Goal: Task Accomplishment & Management: Complete application form

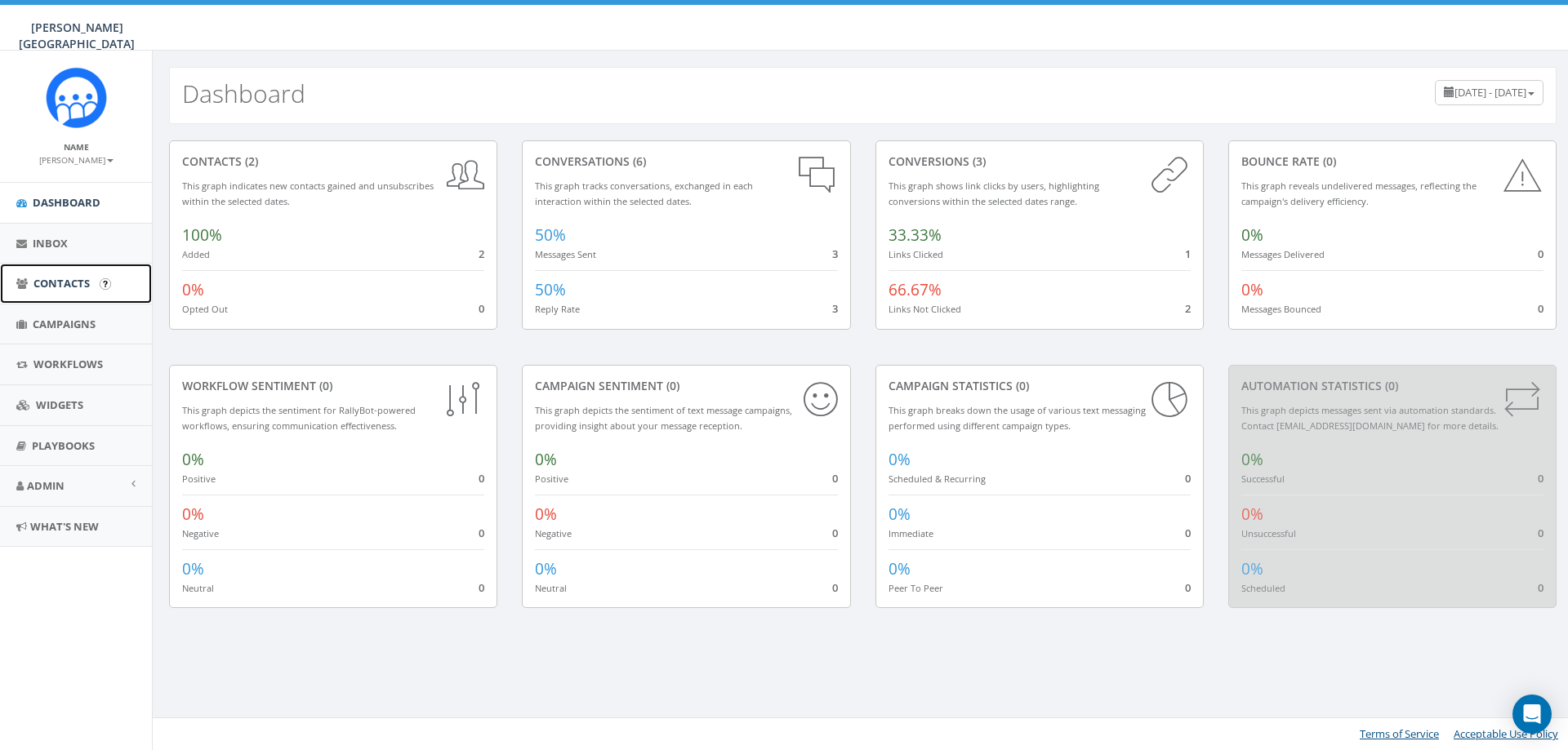
click at [64, 282] on span "Contacts" at bounding box center [61, 283] width 56 height 14
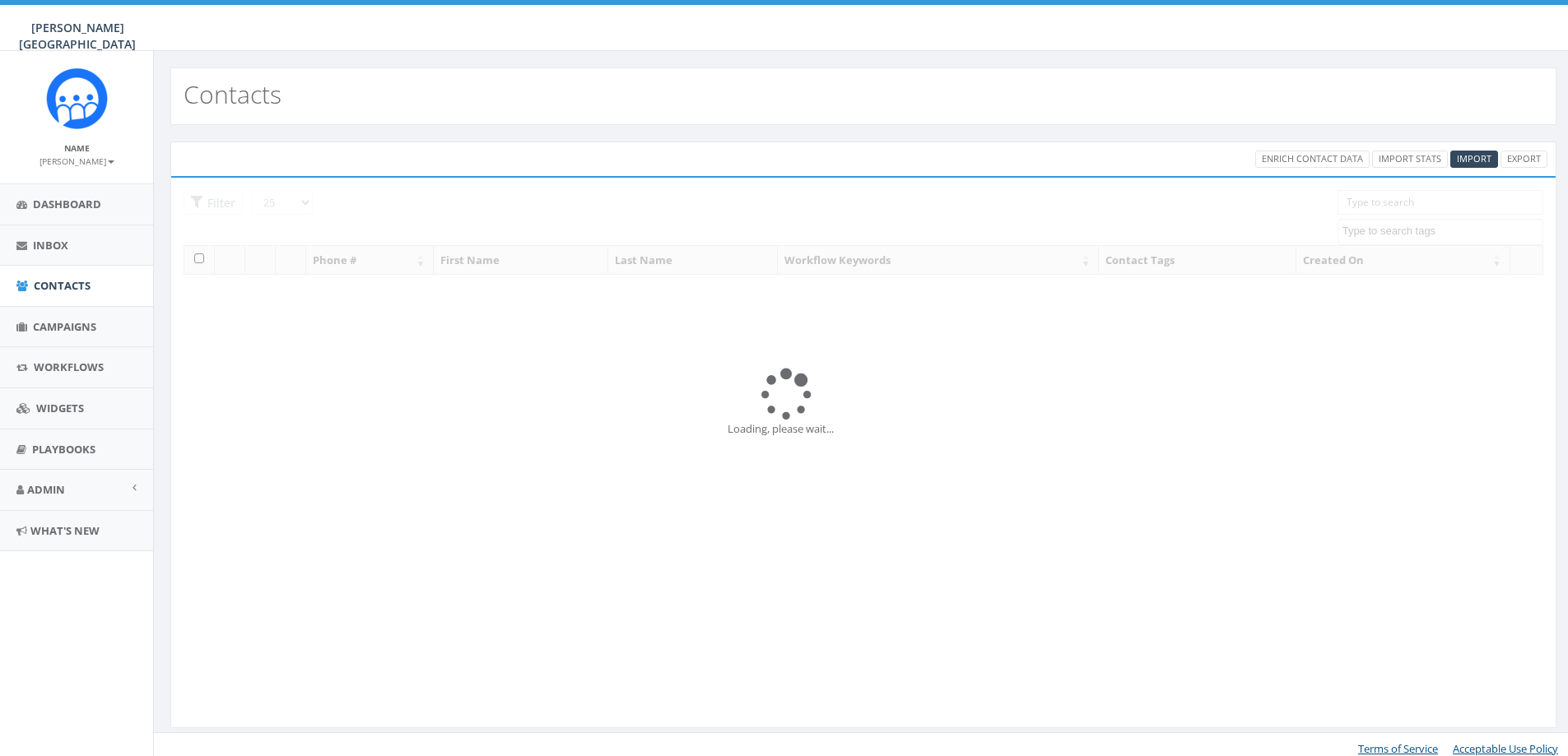
select select
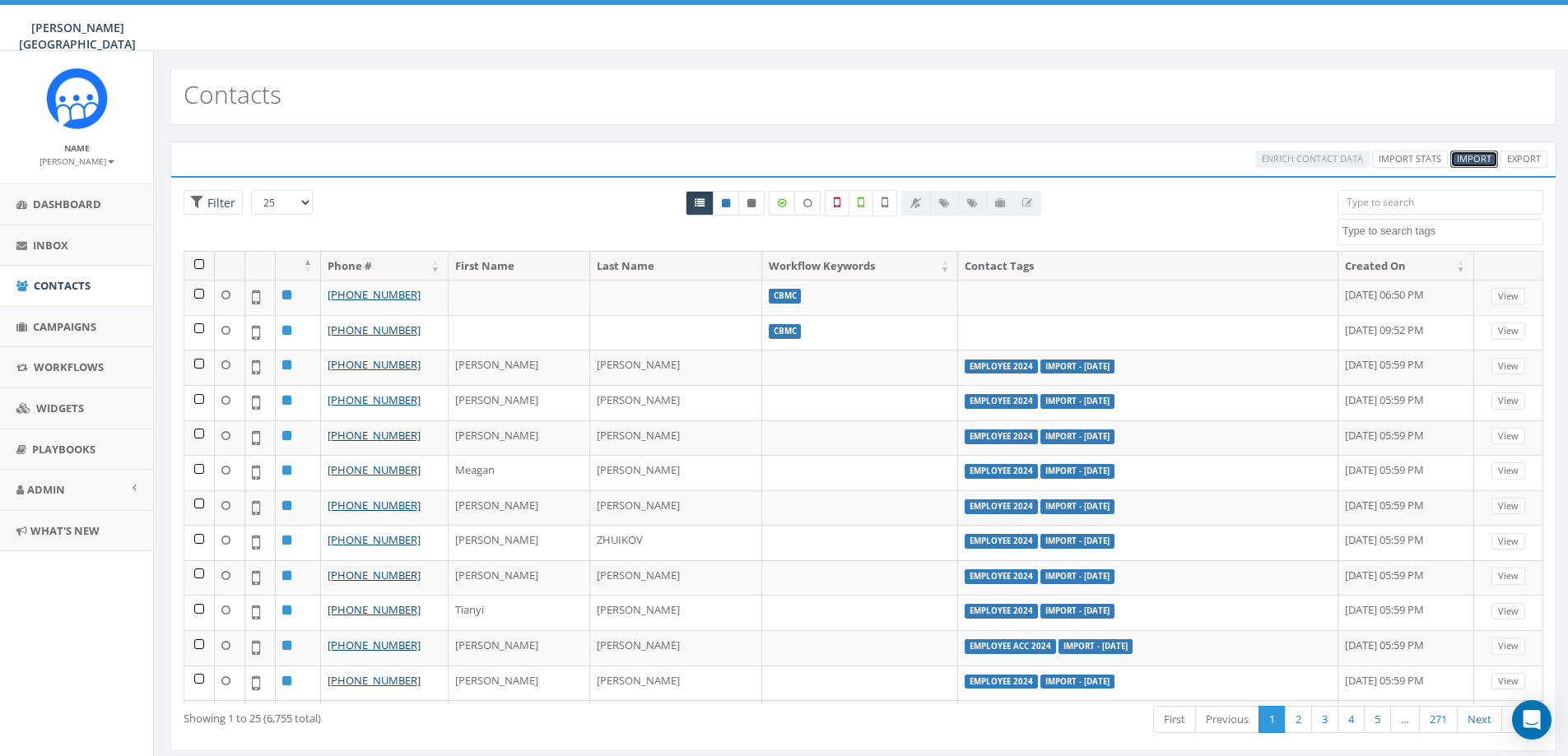
click at [1466, 161] on span "Import" at bounding box center [1474, 158] width 34 height 12
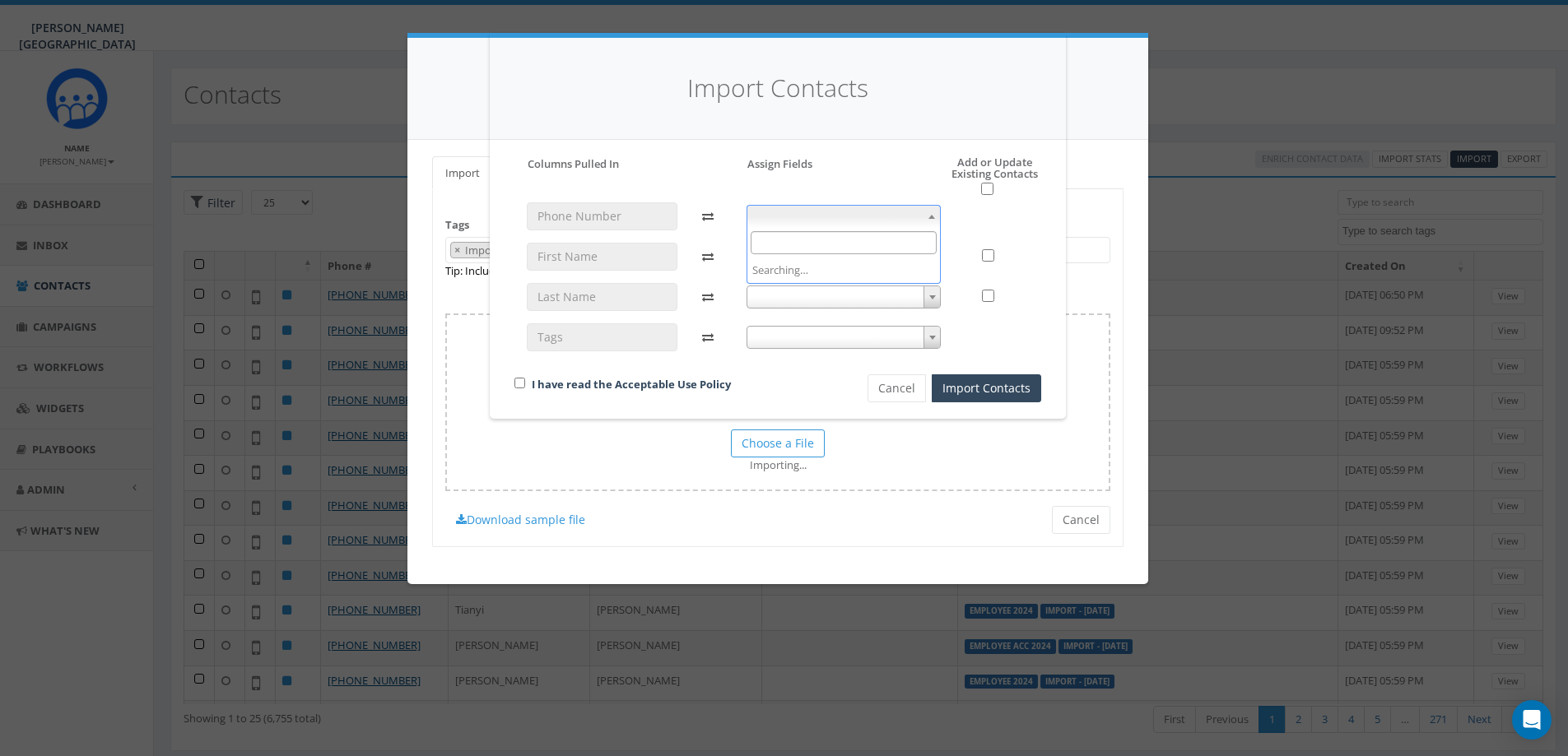
click at [935, 220] on span at bounding box center [931, 216] width 16 height 21
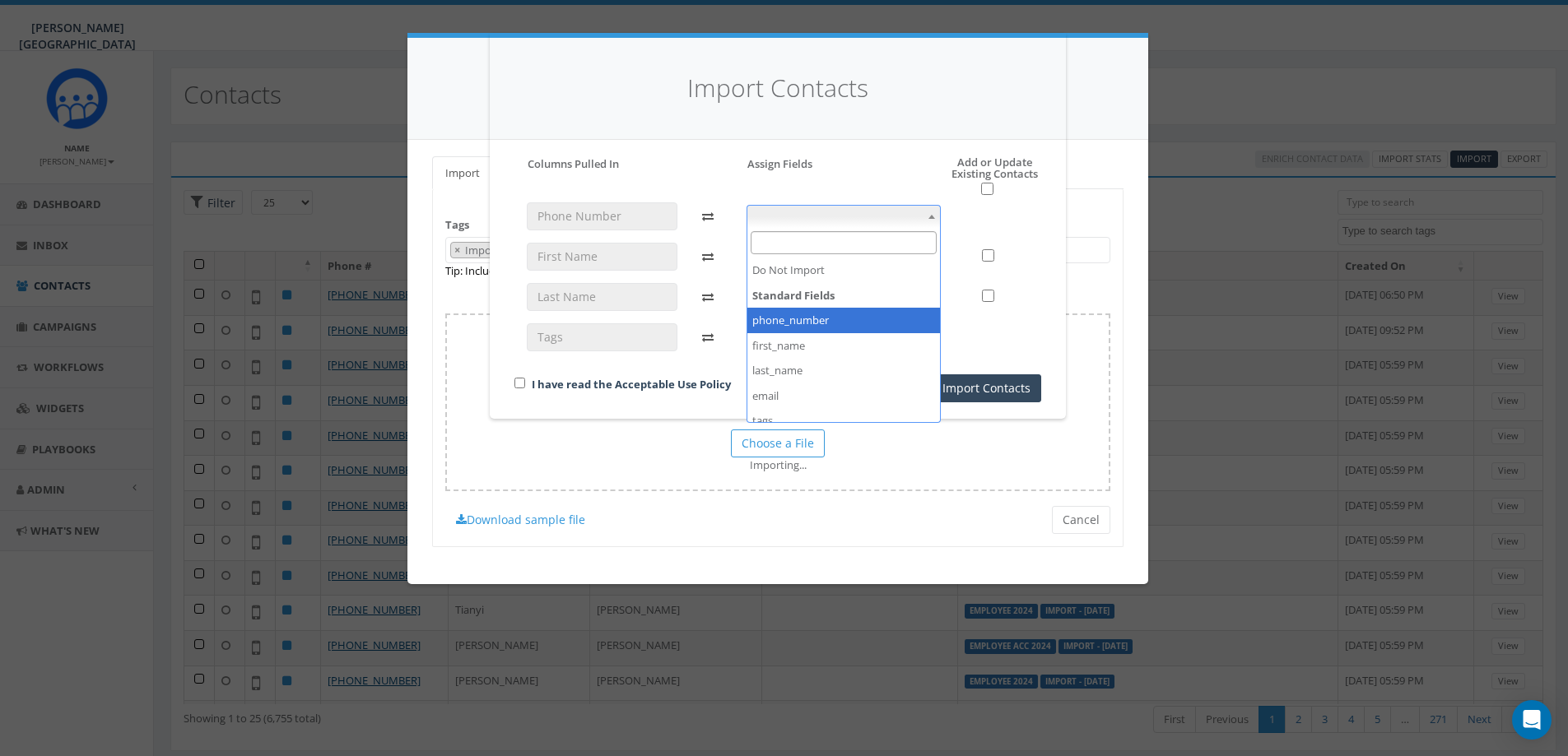
select select "phone_number"
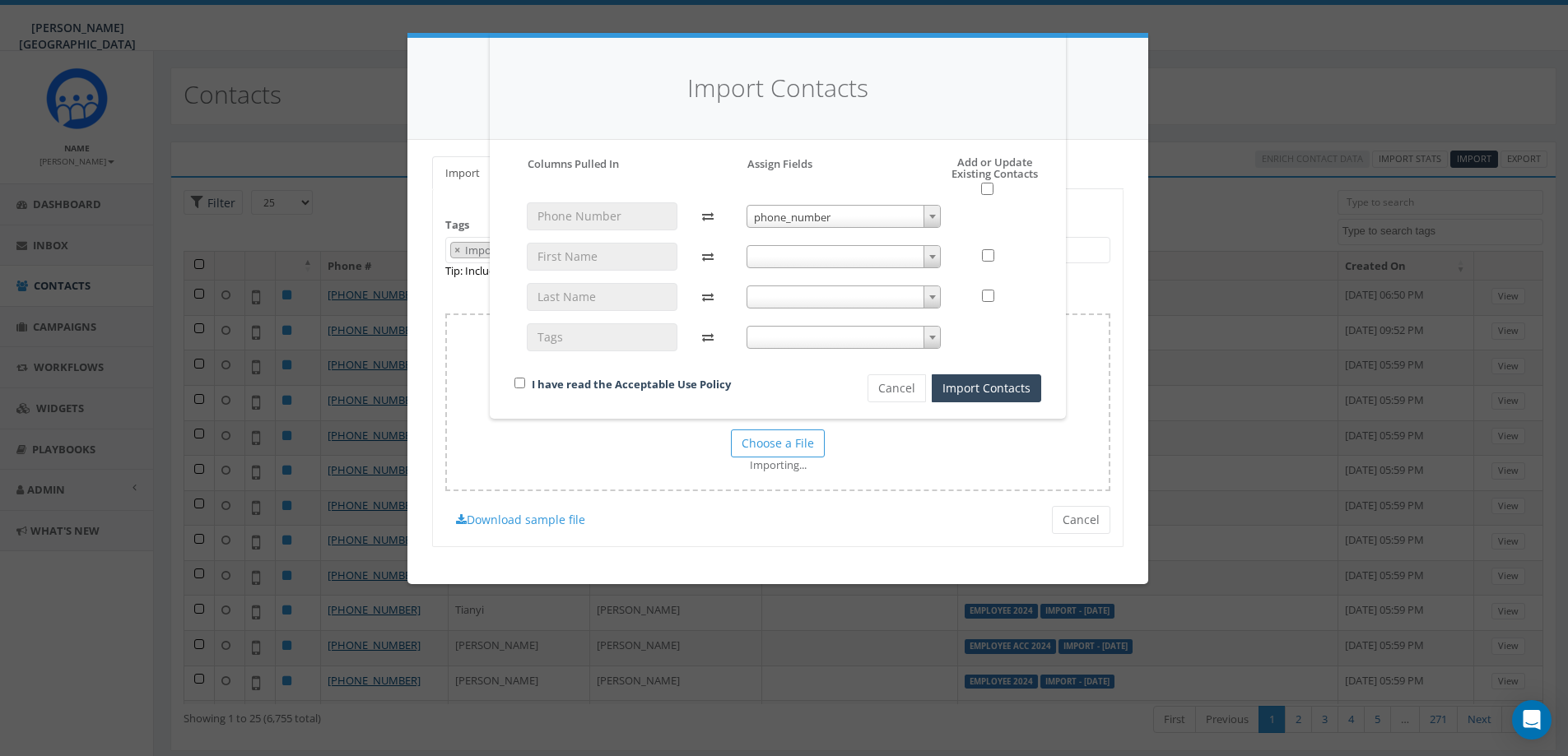
click at [931, 257] on b at bounding box center [933, 257] width 7 height 4
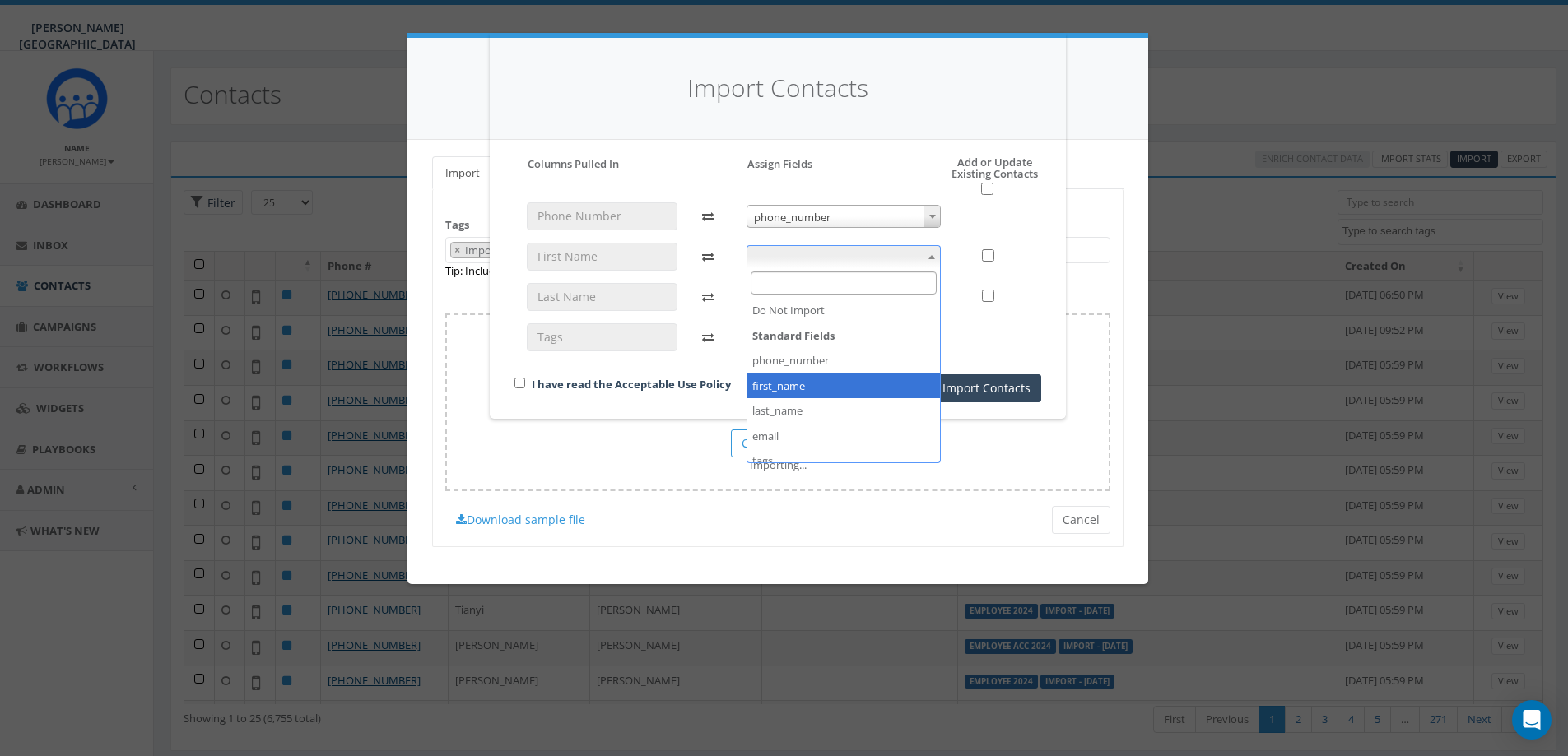
select select "first_name"
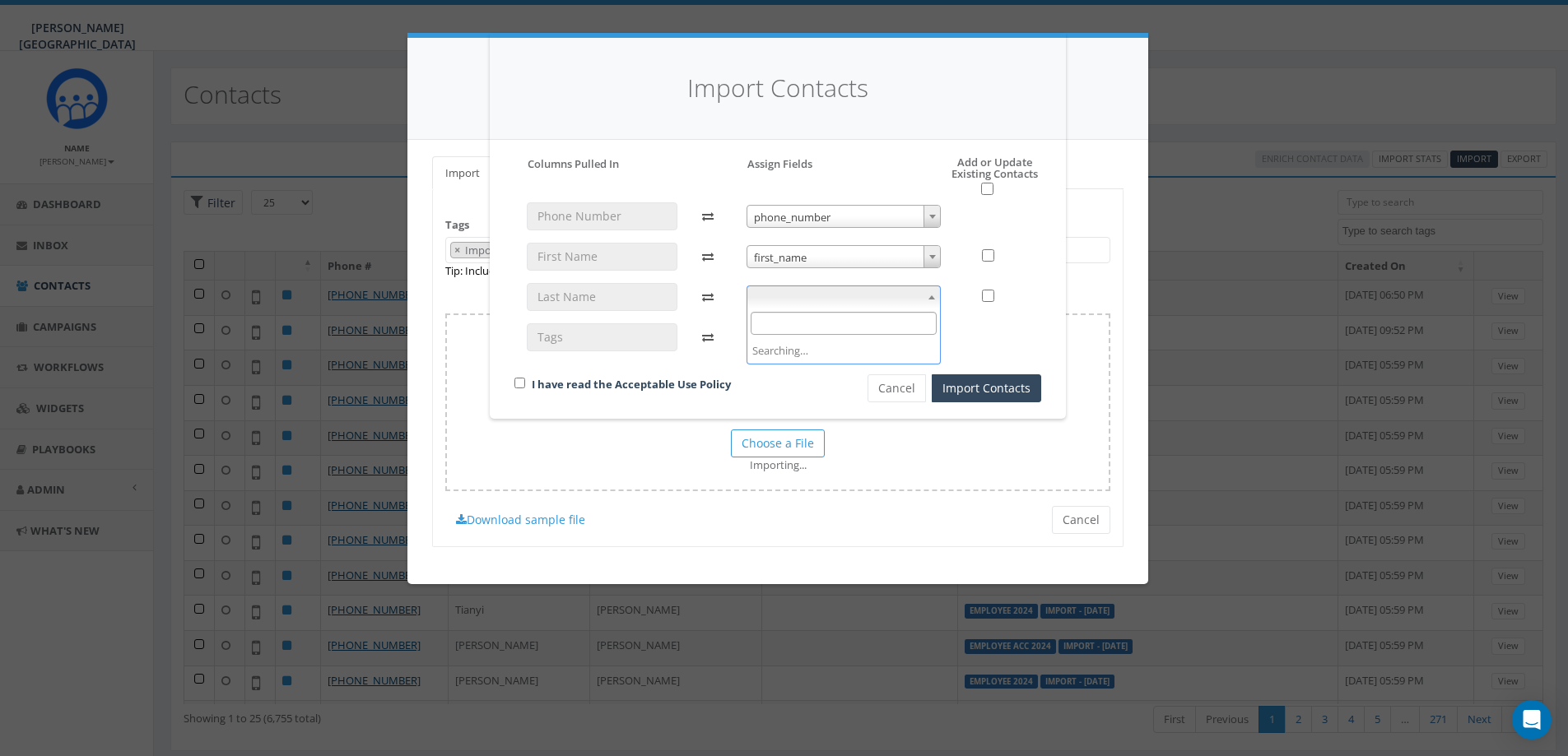
click at [930, 302] on span at bounding box center [931, 296] width 16 height 21
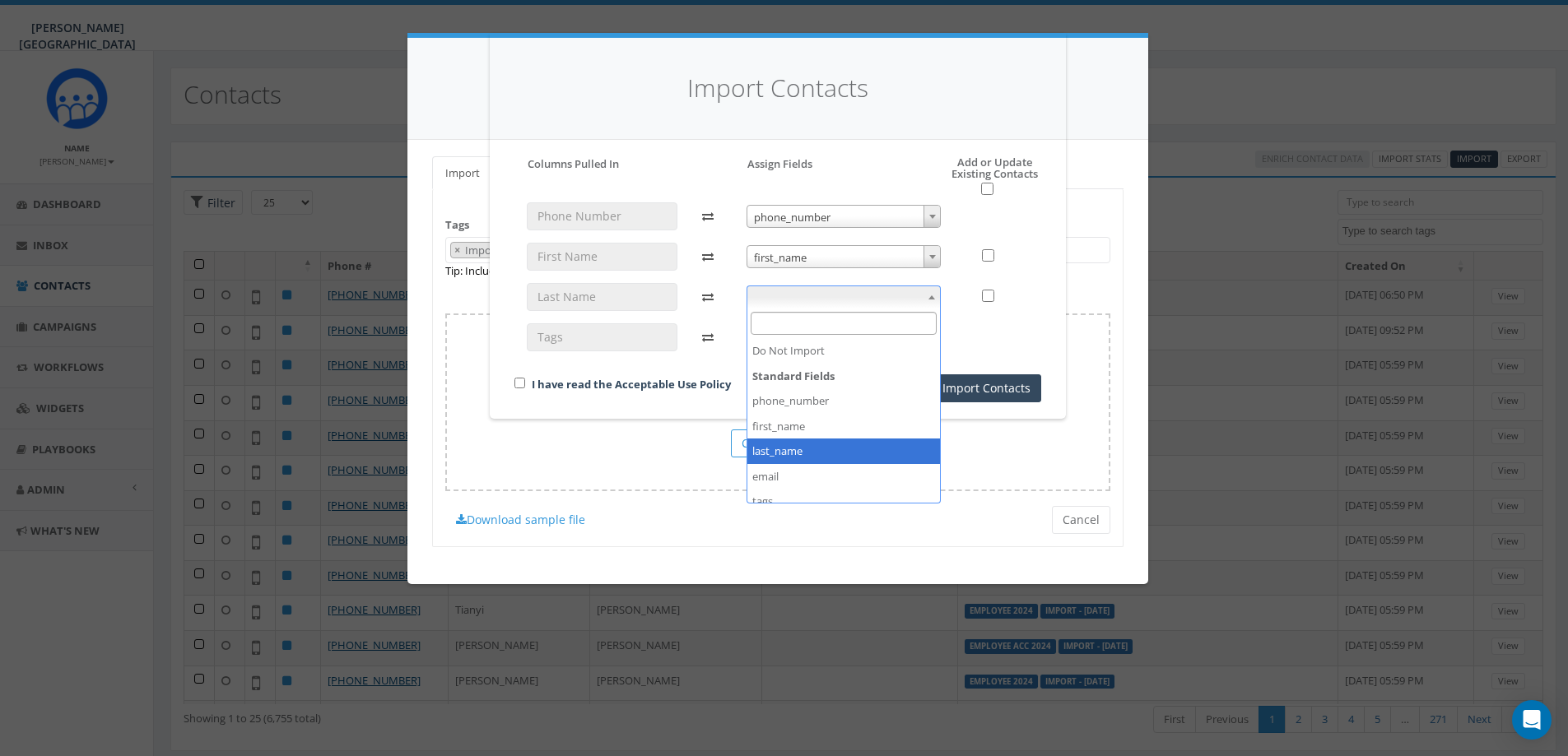
select select "last_name"
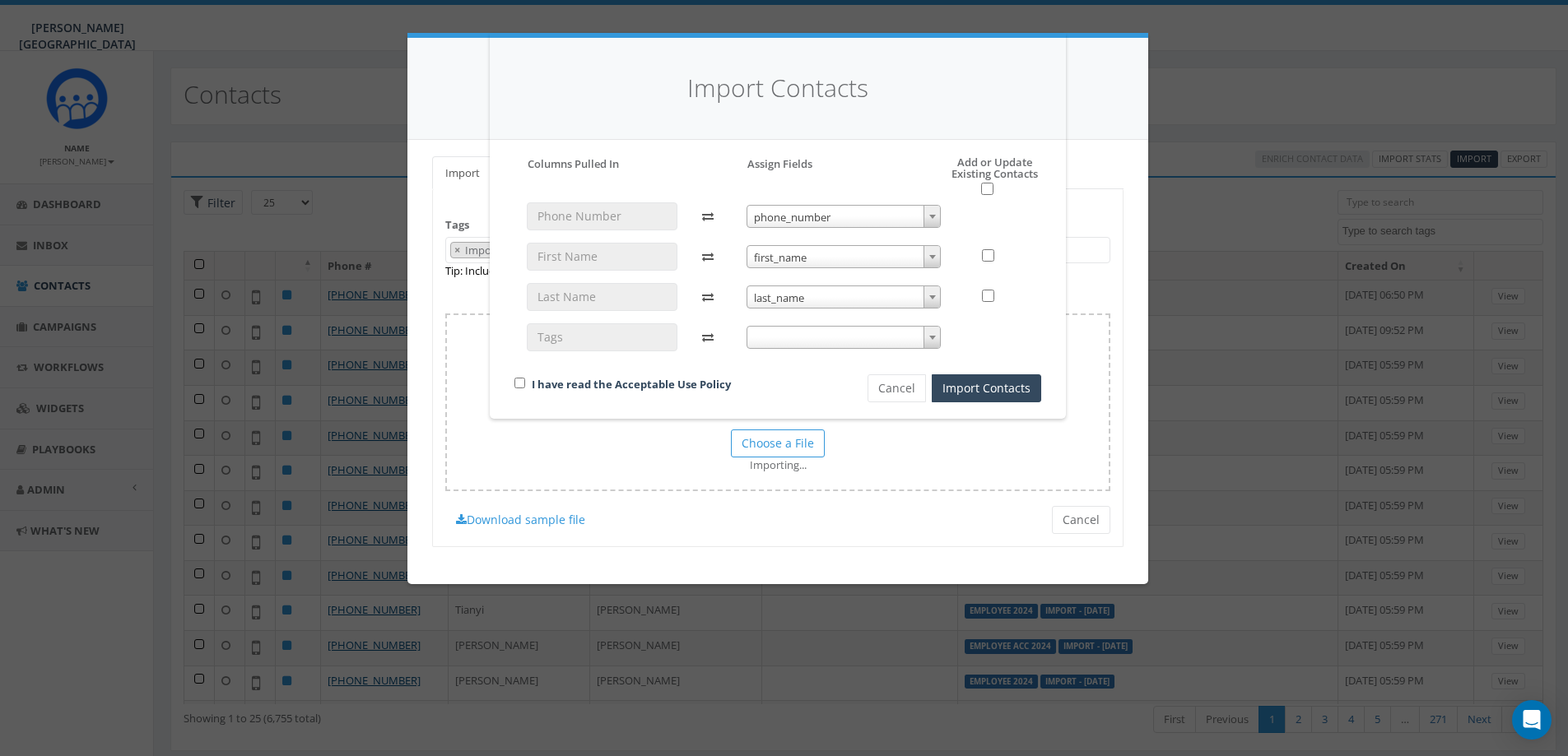
click at [930, 343] on span at bounding box center [931, 337] width 16 height 21
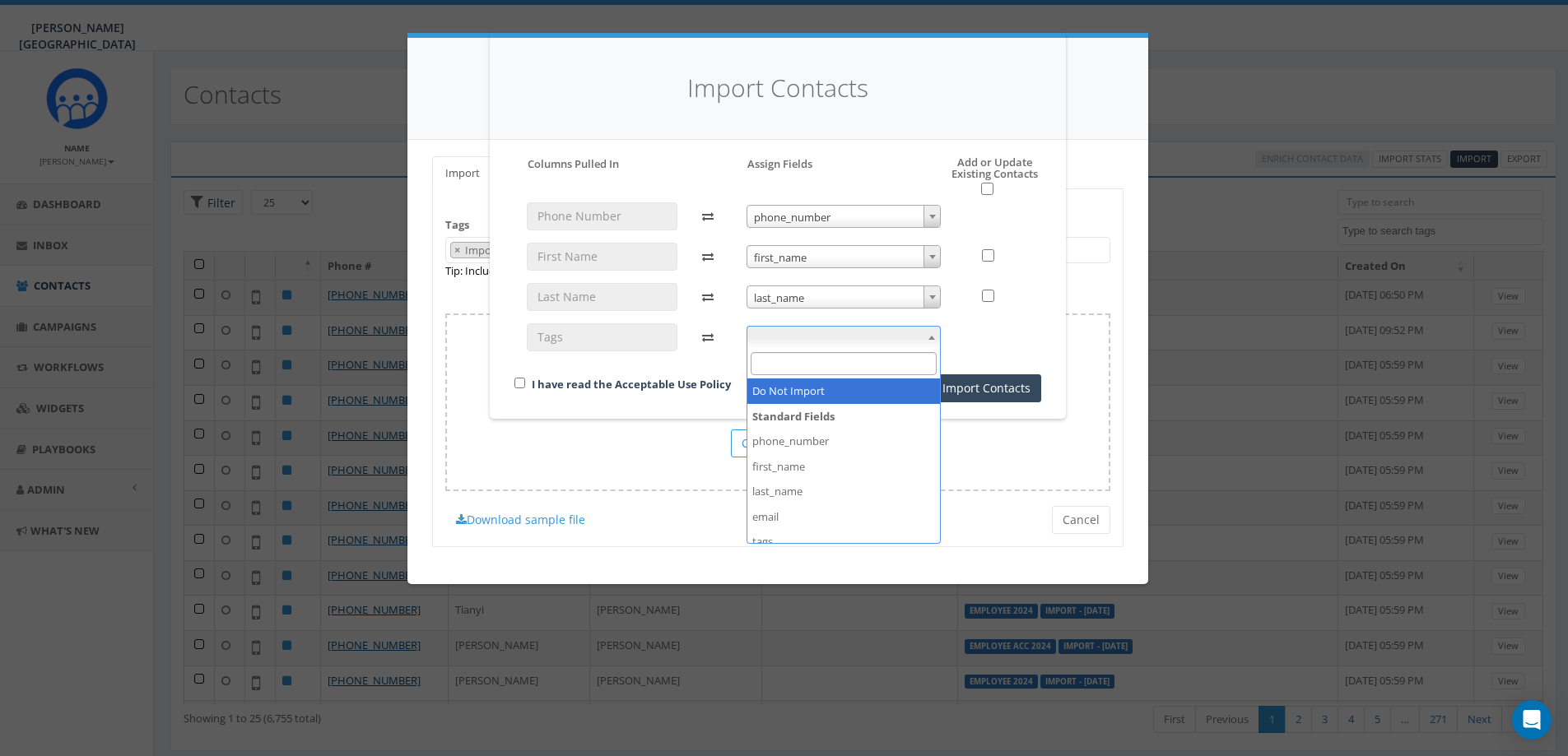
scroll to position [62, 0]
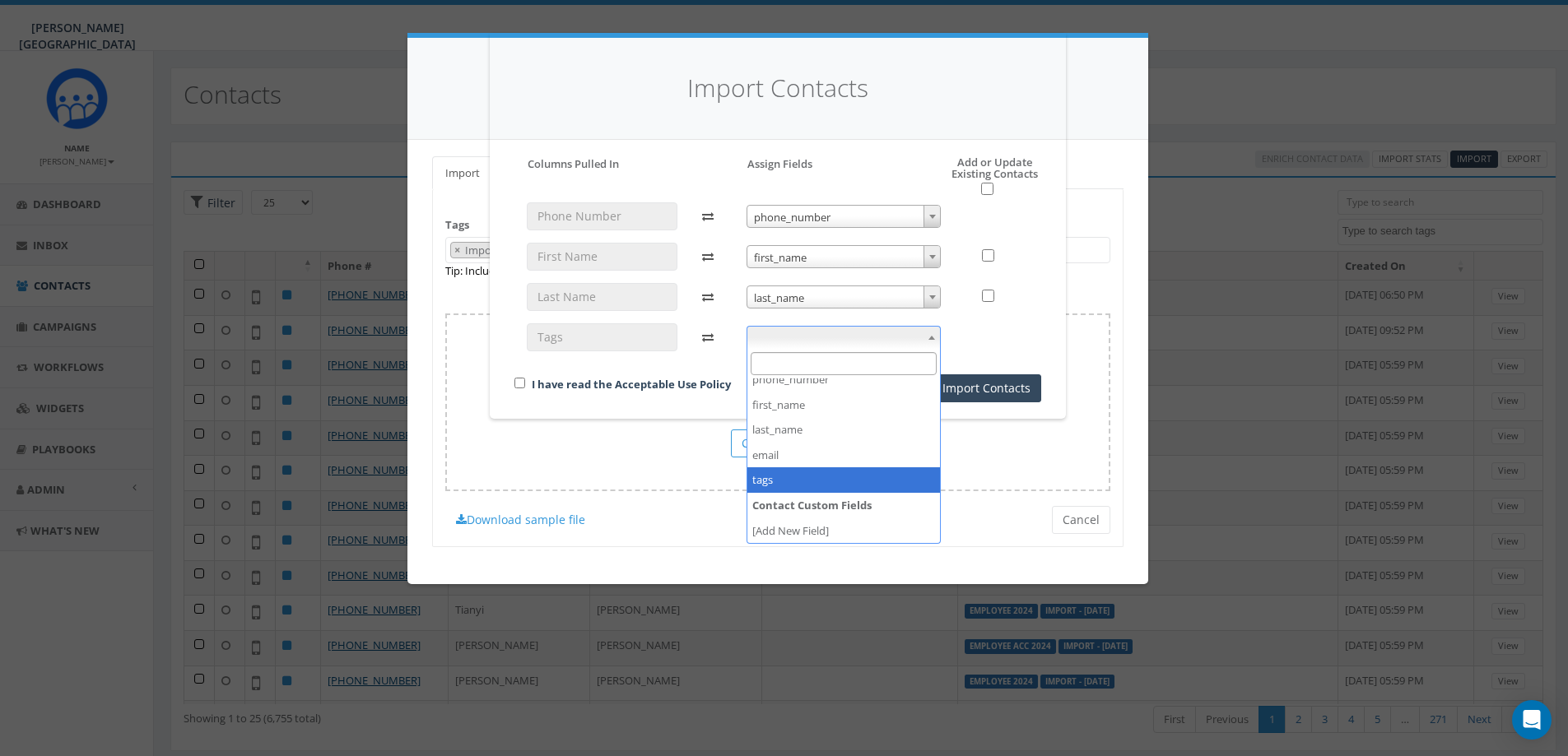
select select "tags"
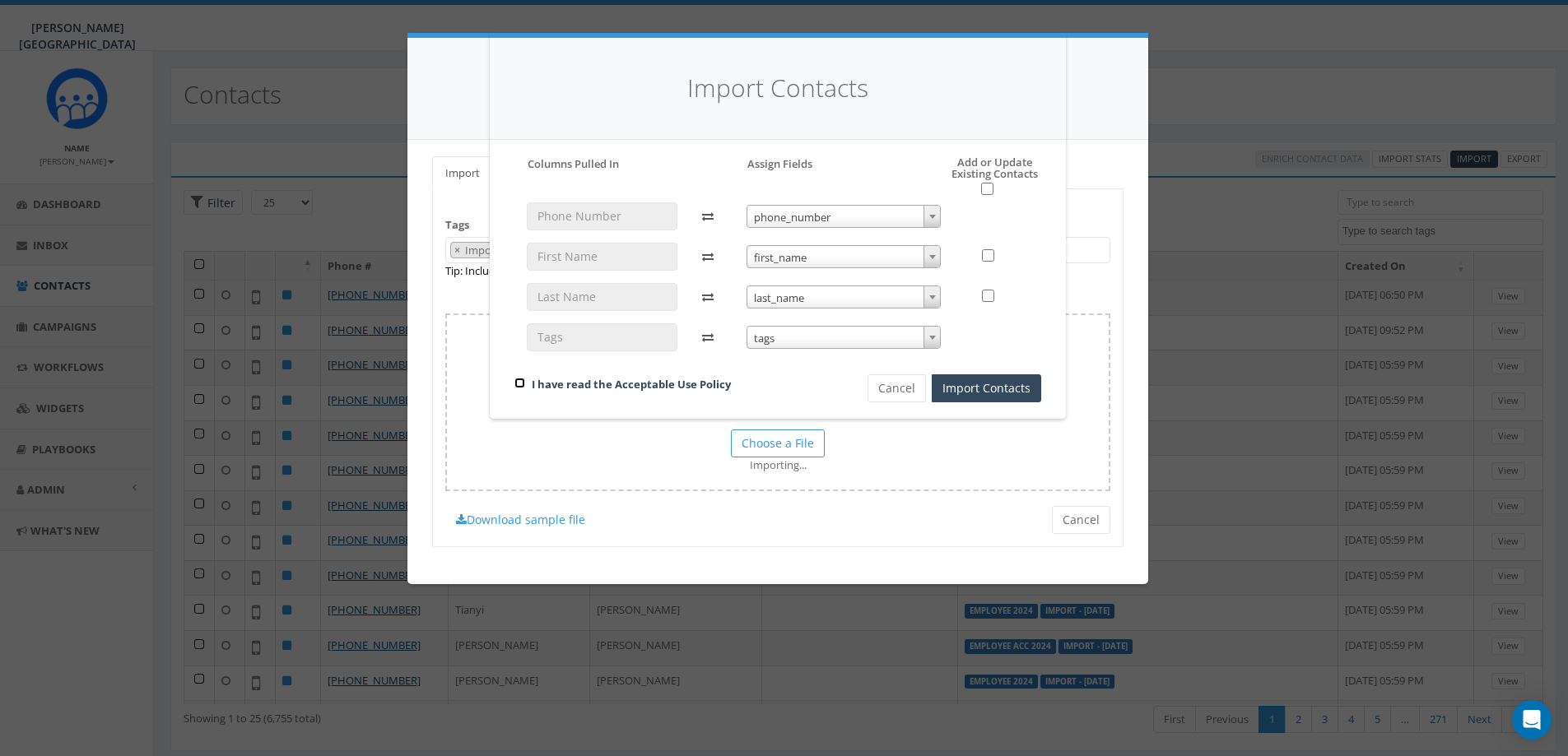
click at [522, 388] on div "I have read the Acceptable Use Policy" at bounding box center [662, 386] width 322 height 22
click at [516, 382] on input "checkbox" at bounding box center [520, 383] width 10 height 10
checkbox input "true"
click at [978, 387] on button "Import Contacts" at bounding box center [985, 388] width 109 height 28
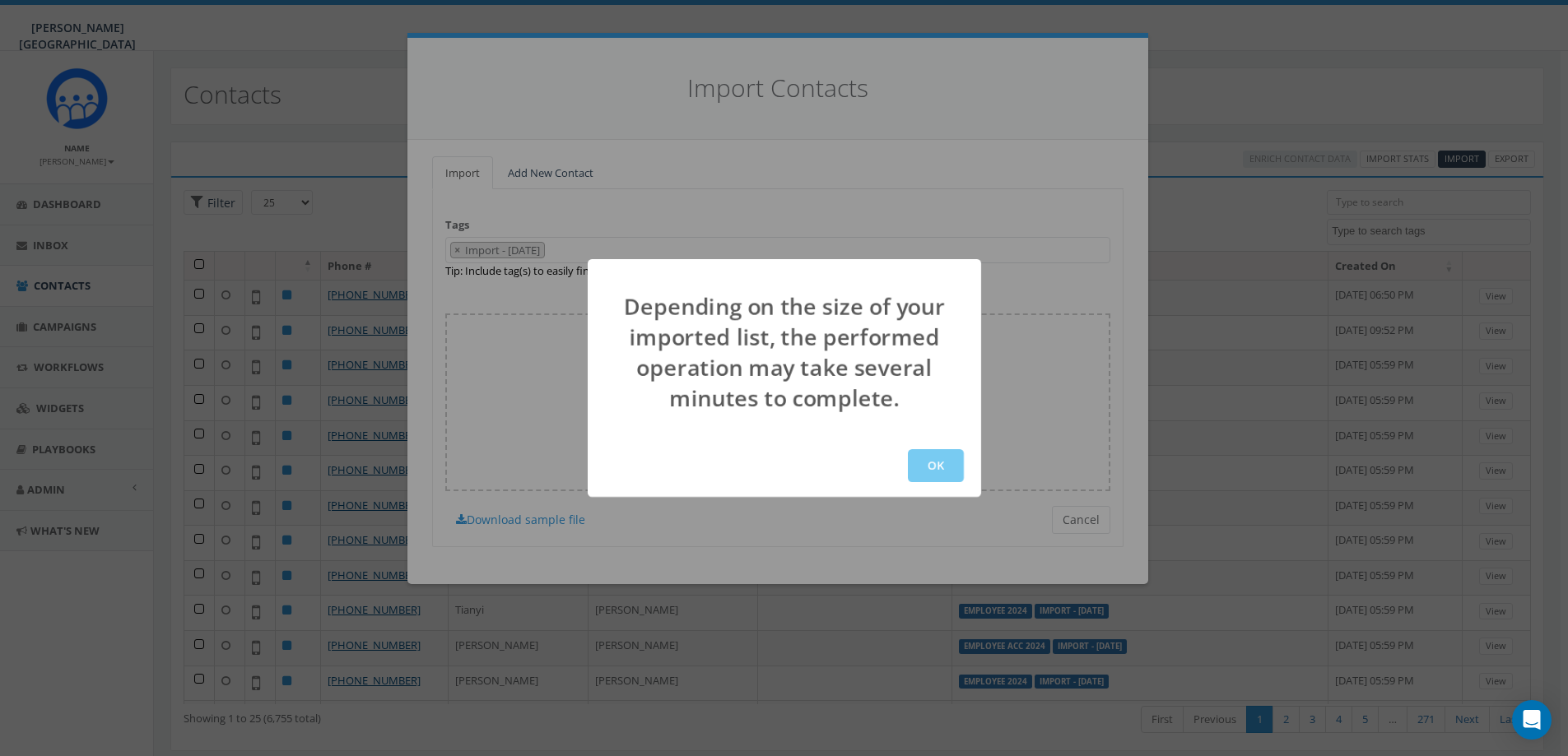
click at [931, 473] on button "OK" at bounding box center [936, 466] width 56 height 33
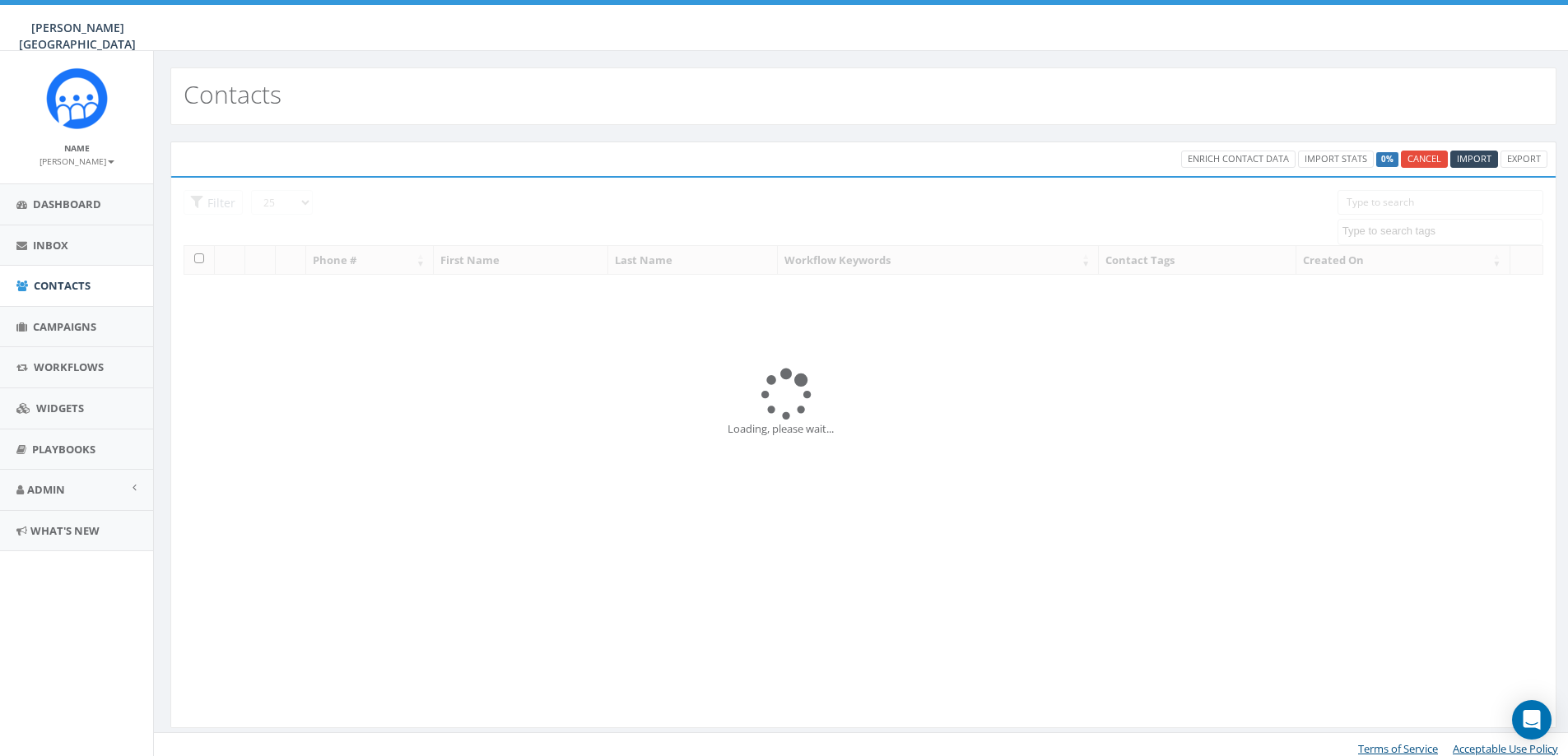
select select
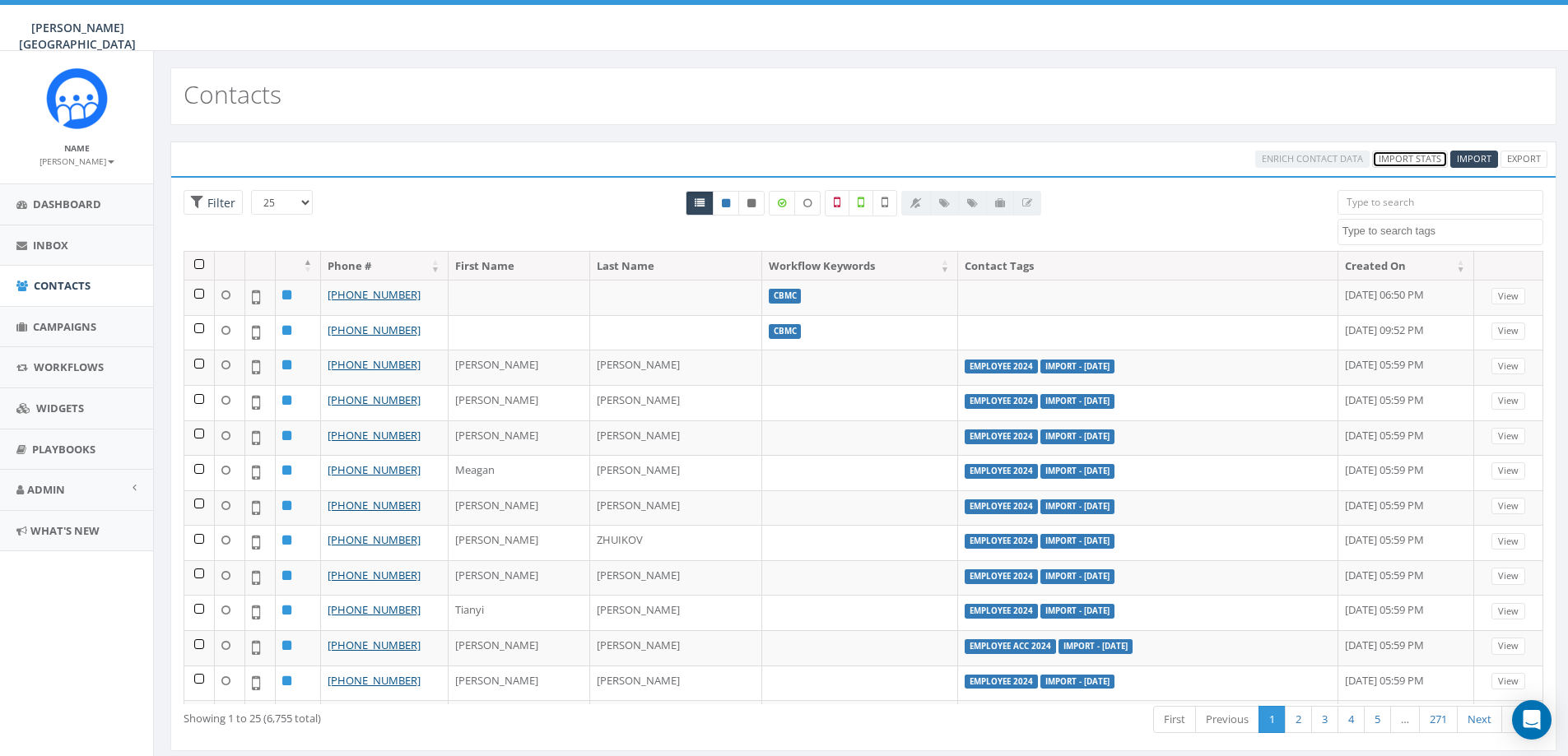
click at [1401, 165] on link "Import Stats" at bounding box center [1410, 159] width 76 height 17
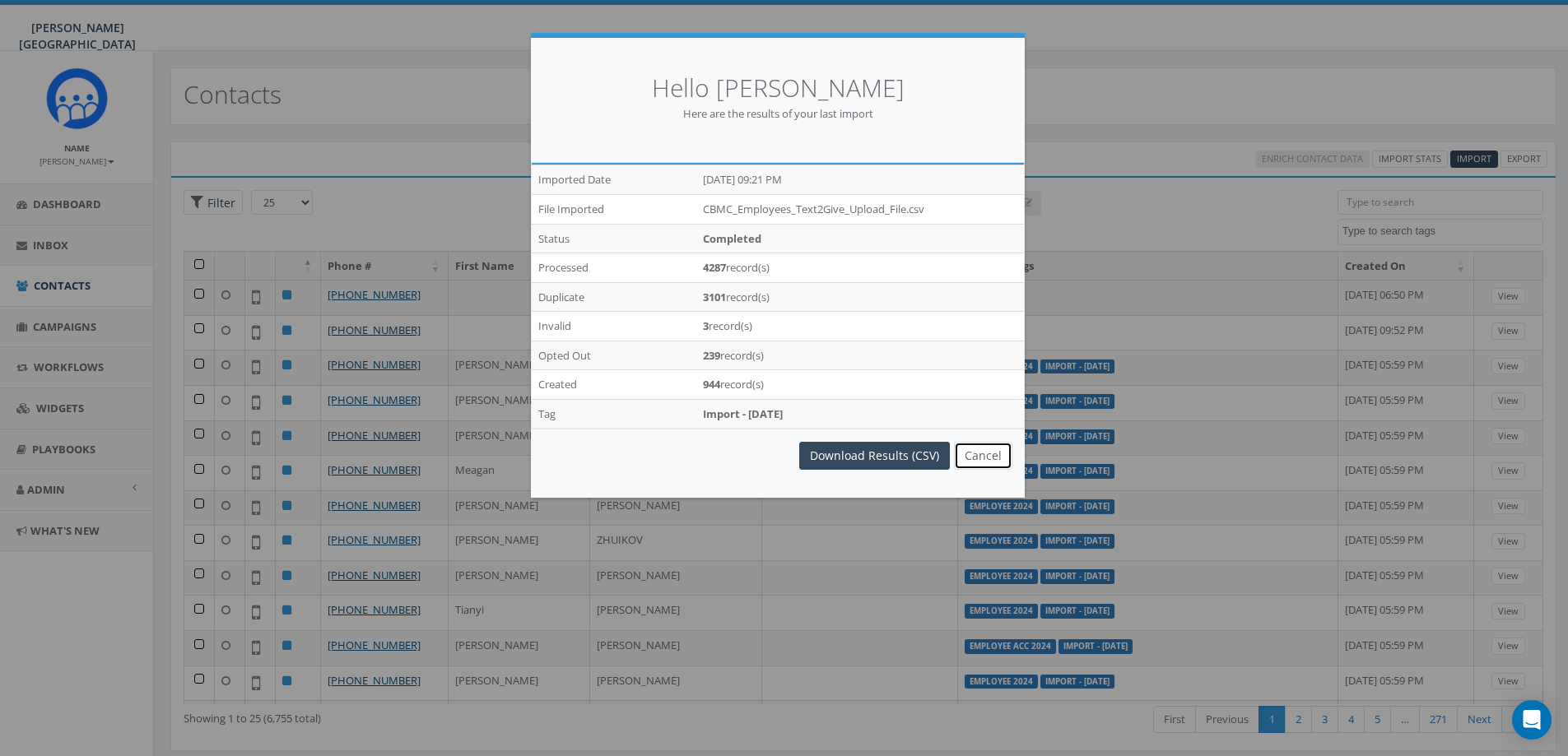
click at [993, 460] on button "Cancel" at bounding box center [983, 455] width 58 height 28
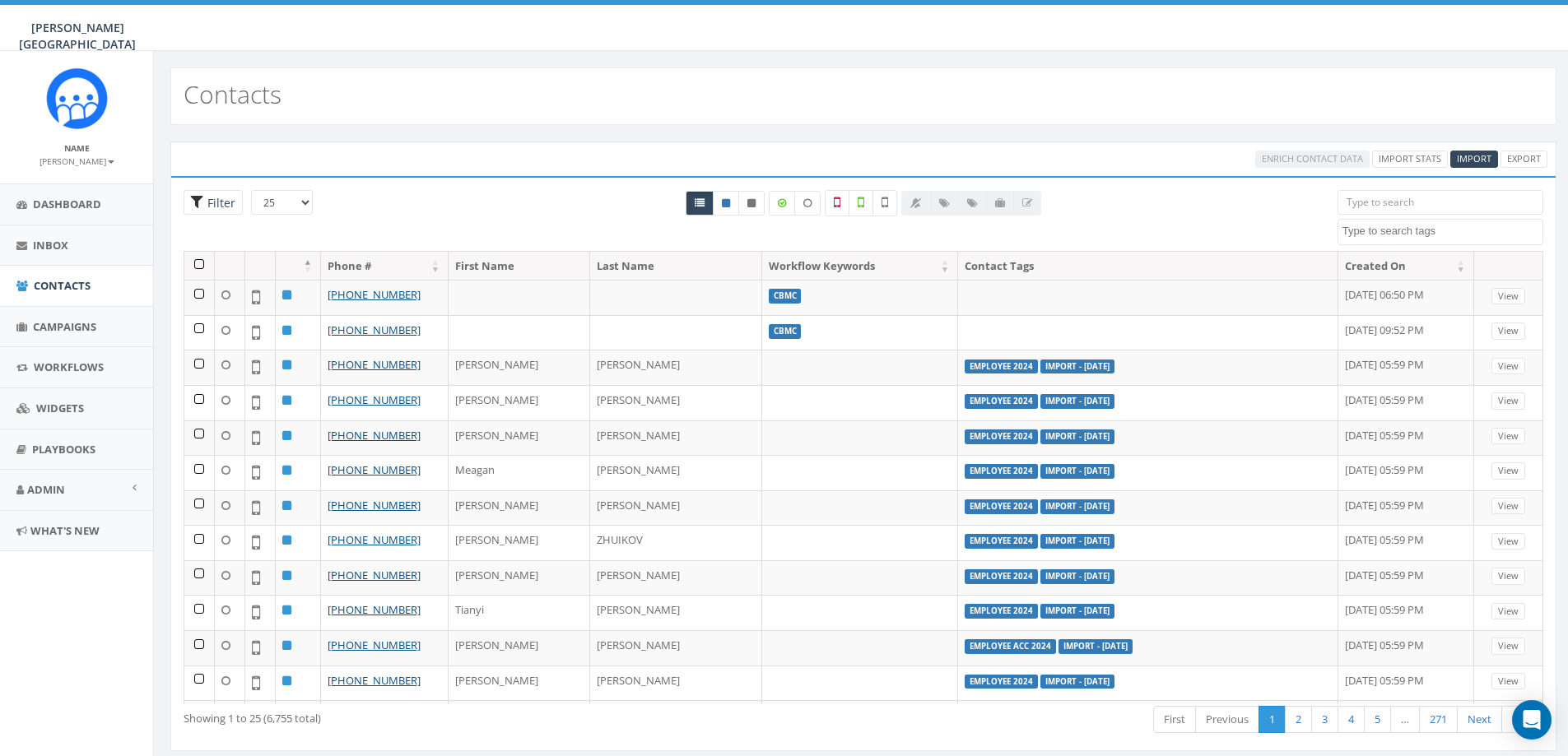
click at [214, 202] on span "Filter" at bounding box center [219, 203] width 32 height 15
radio input "true"
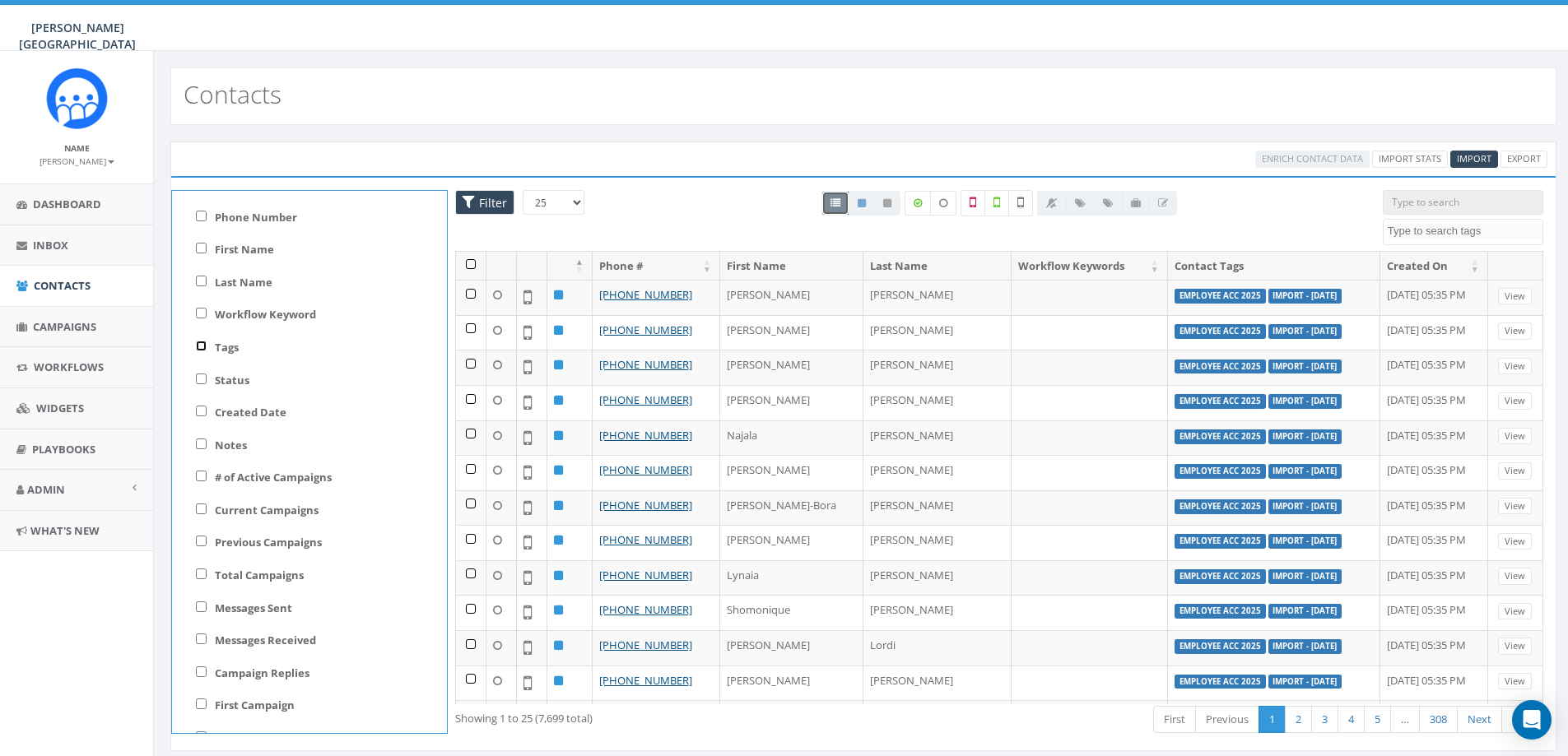
click at [200, 344] on input "Tags" at bounding box center [201, 346] width 10 height 10
checkbox input "true"
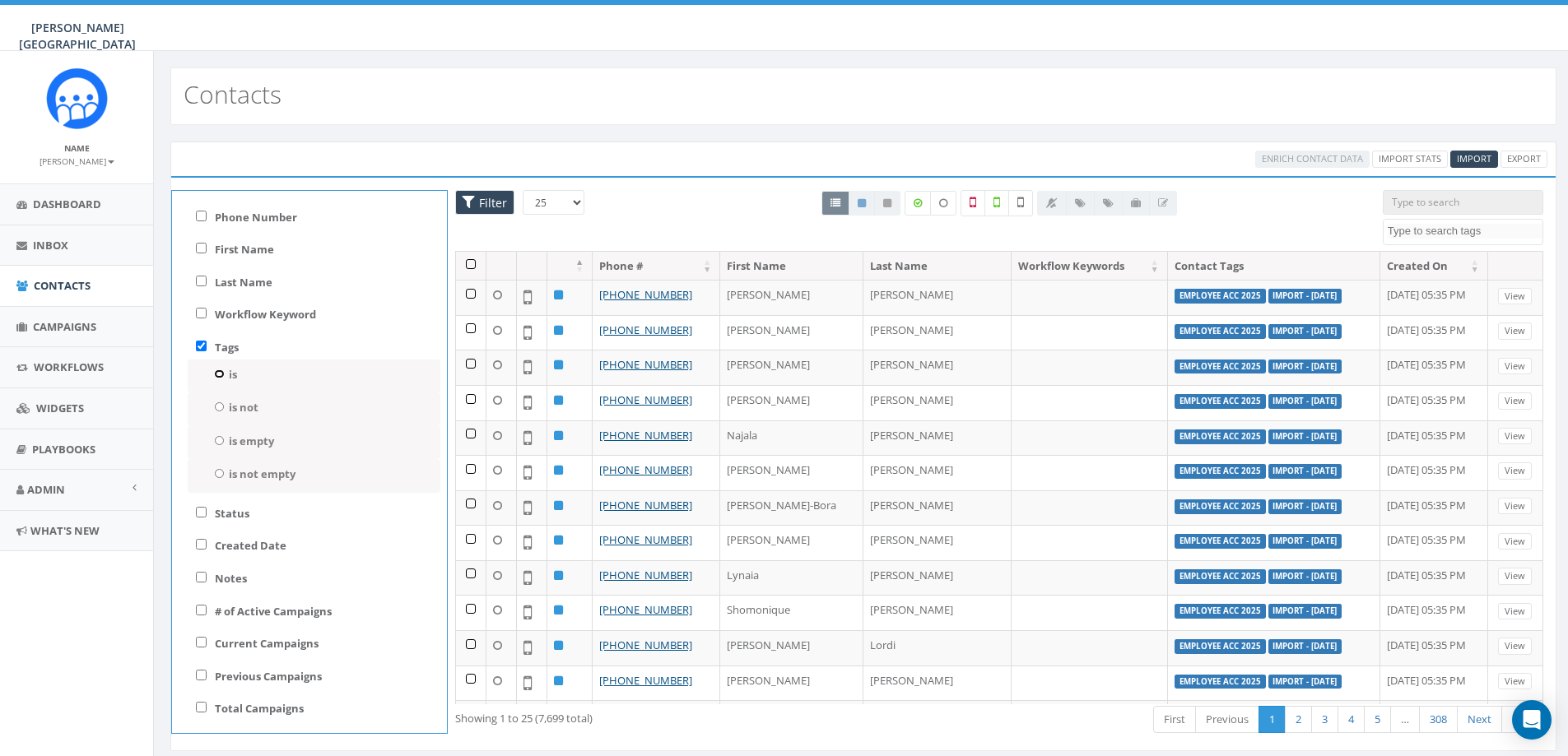
click at [219, 375] on input "is" at bounding box center [219, 374] width 10 height 9
radio input "true"
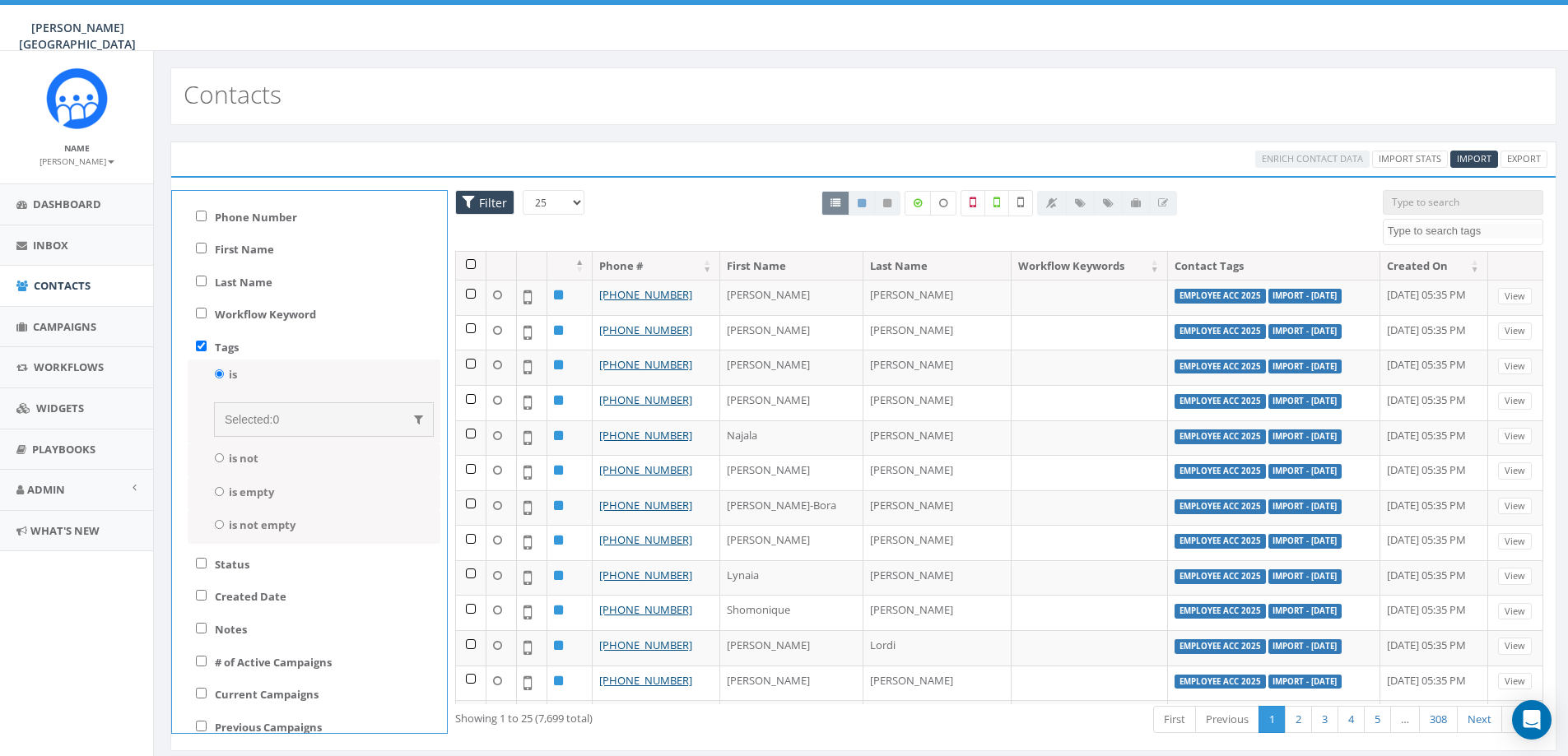
click at [333, 424] on div "Selected: 0" at bounding box center [324, 419] width 198 height 16
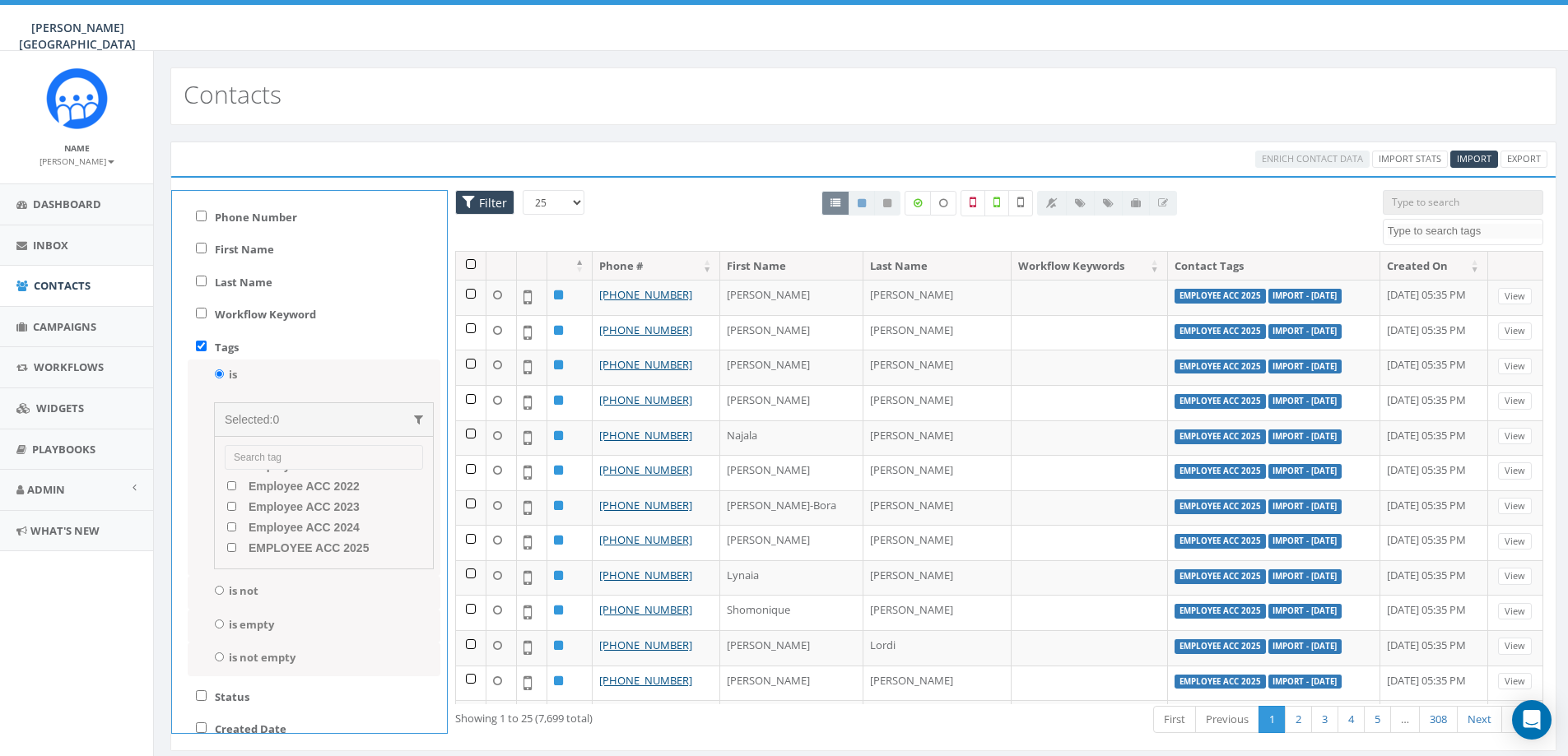
scroll to position [111, 0]
click at [241, 476] on label "EMPLOYEE 2025" at bounding box center [284, 478] width 115 height 16
click at [237, 476] on 2025 "EMPLOYEE 2025" at bounding box center [231, 478] width 10 height 9
checkbox 2025 "true"
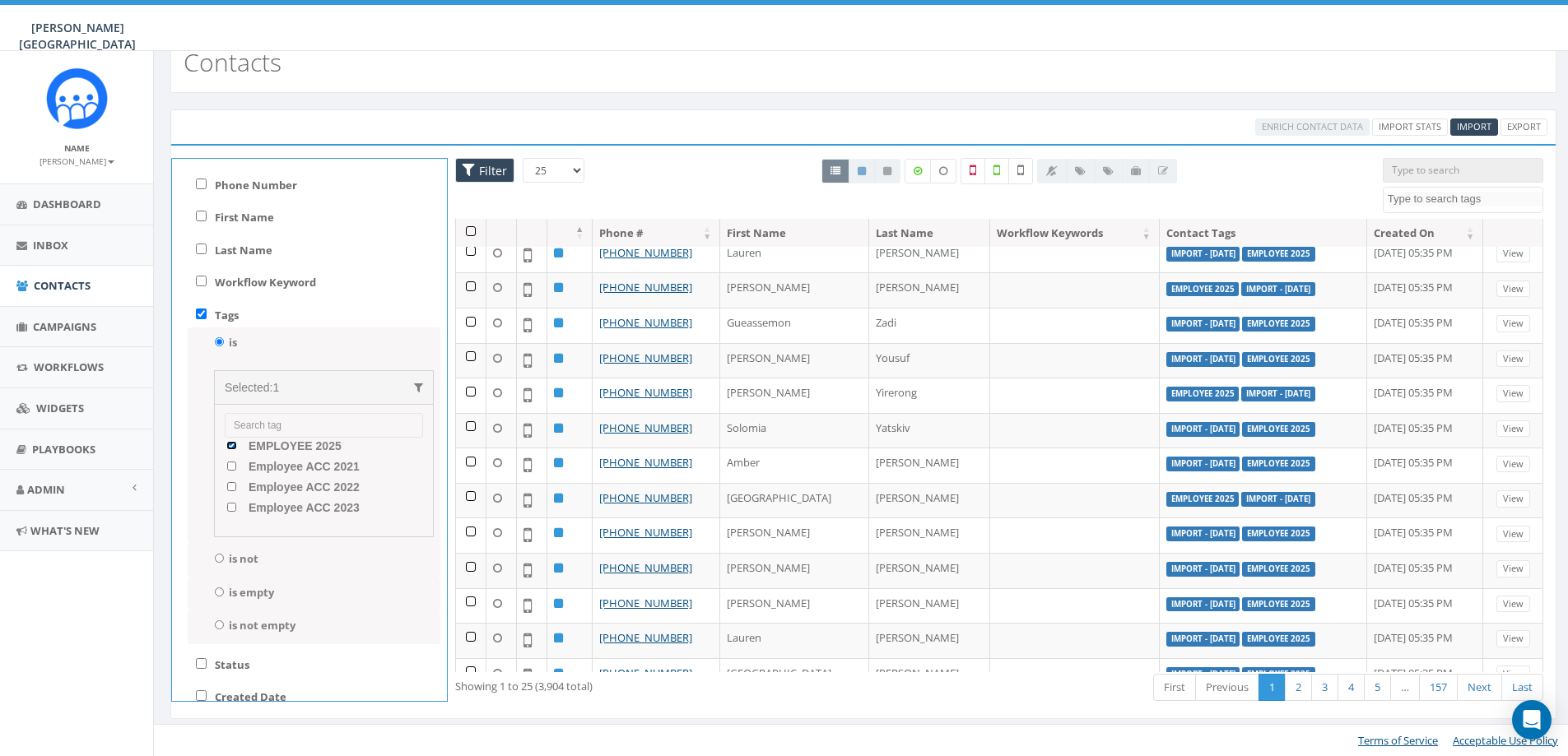
scroll to position [0, 0]
